Goal: Task Accomplishment & Management: Manage account settings

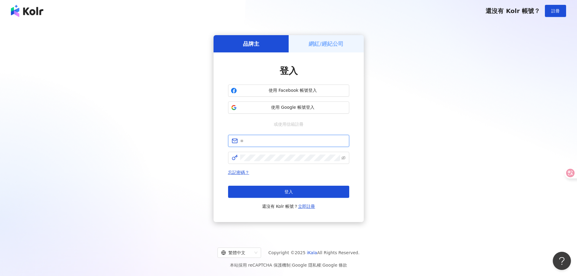
click at [270, 141] on input "text" at bounding box center [292, 141] width 105 height 7
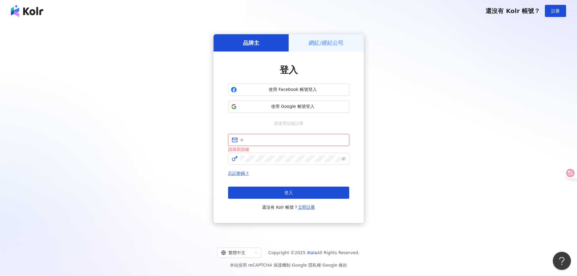
type input "**********"
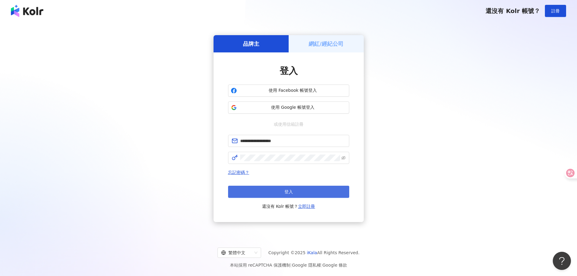
click at [281, 194] on button "登入" at bounding box center [288, 192] width 121 height 12
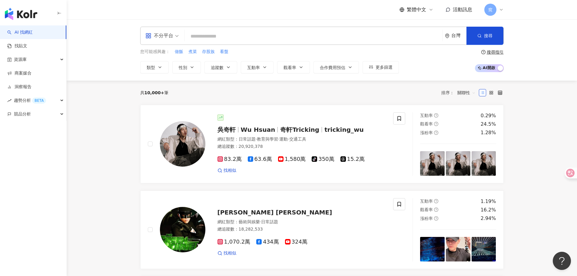
click at [493, 11] on span "窕" at bounding box center [491, 10] width 12 height 12
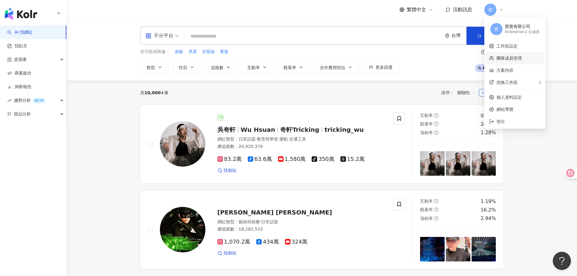
click at [513, 59] on link "團隊成員管理" at bounding box center [509, 58] width 25 height 5
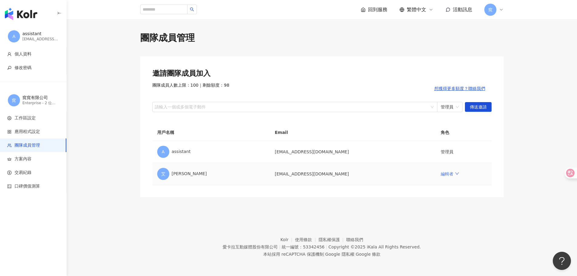
click at [455, 174] on icon "down" at bounding box center [457, 174] width 4 height 4
click at [528, 154] on main "團隊成員管理 邀請團隊成員加入 團隊成員人數上限：100 ｜ 剩餘額度：98 想獲得更多額度？聯絡我們 請輸入一個或多個電子郵件 管理員 傳送邀請 用戶名稱 …" at bounding box center [322, 115] width 511 height 166
click at [498, 6] on div "窕" at bounding box center [494, 10] width 19 height 12
click at [513, 82] on span "切換工作區" at bounding box center [507, 82] width 21 height 5
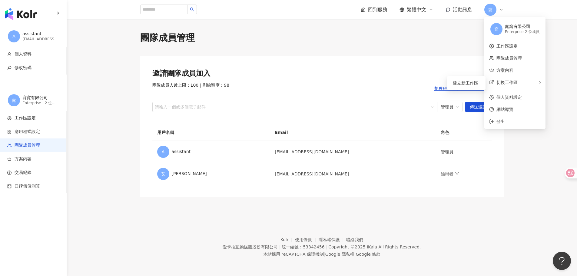
click at [455, 39] on div "團隊成員管理" at bounding box center [322, 38] width 364 height 13
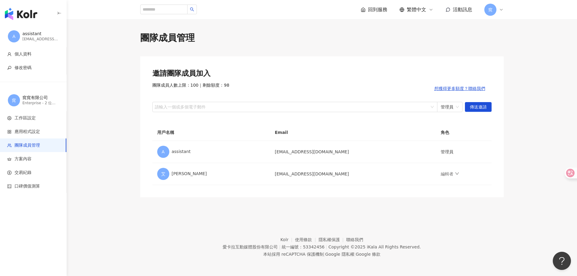
click at [494, 12] on span "窕" at bounding box center [491, 10] width 12 height 12
drag, startPoint x: 421, startPoint y: 124, endPoint x: 431, endPoint y: 159, distance: 36.8
click at [423, 133] on div "邀請團隊成員加入 團隊成員人數上限：100 ｜ 剩餘額度：98 想獲得更多額度？聯絡我們 請輸入一個或多個電子郵件 管理員 傳送邀請 用戶名稱 Email 角…" at bounding box center [322, 126] width 364 height 141
click at [438, 183] on td "編輯者" at bounding box center [463, 174] width 55 height 22
click at [455, 173] on icon "down" at bounding box center [457, 174] width 4 height 4
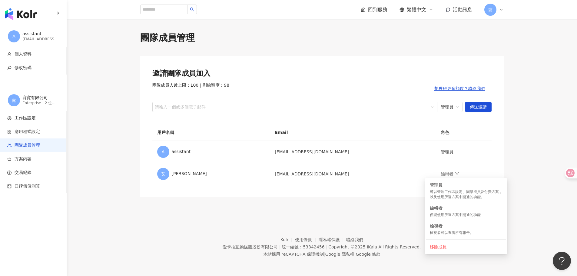
click at [386, 219] on footer "Kolr 使用條款 隱私權保護 聯絡我們 愛卡拉互動媒體股份有限公司 | 統一編號：53342456 | Copyright © 2025 iKala All…" at bounding box center [322, 242] width 511 height 67
click at [455, 172] on icon "down" at bounding box center [457, 174] width 4 height 4
click at [369, 214] on footer "Kolr 使用條款 隱私權保護 聯絡我們 愛卡拉互動媒體股份有限公司 | 統一編號：53342456 | Copyright © 2025 iKala All…" at bounding box center [322, 242] width 511 height 67
click at [517, 212] on footer "Kolr 使用條款 隱私權保護 聯絡我們 愛卡拉互動媒體股份有限公司 | 統一編號：53342456 | Copyright © 2025 iKala All…" at bounding box center [322, 242] width 511 height 67
